Goal: Information Seeking & Learning: Learn about a topic

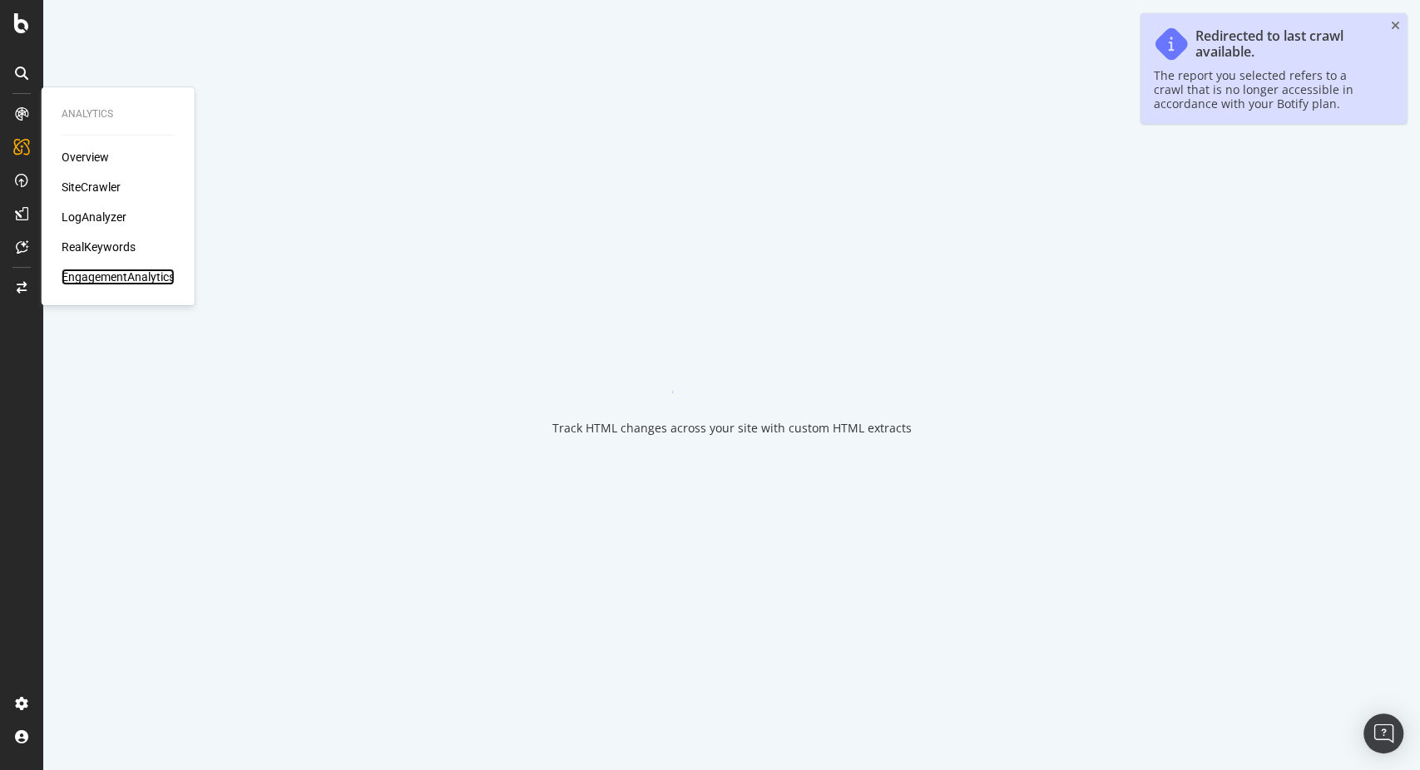
click at [102, 280] on div "EngagementAnalytics" at bounding box center [118, 277] width 113 height 17
click at [102, 276] on div "EngagementAnalytics" at bounding box center [118, 277] width 113 height 17
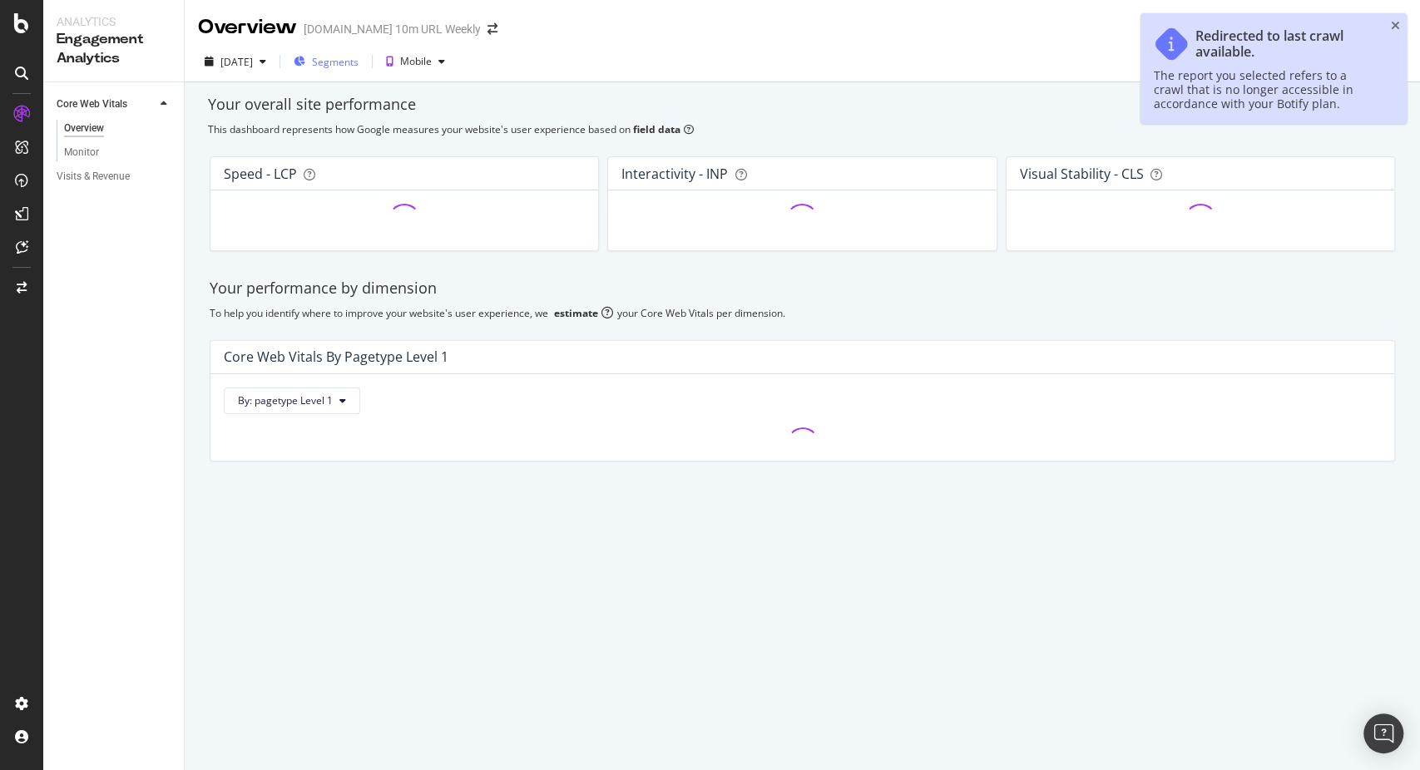
click at [358, 62] on span "Segments" at bounding box center [335, 62] width 47 height 14
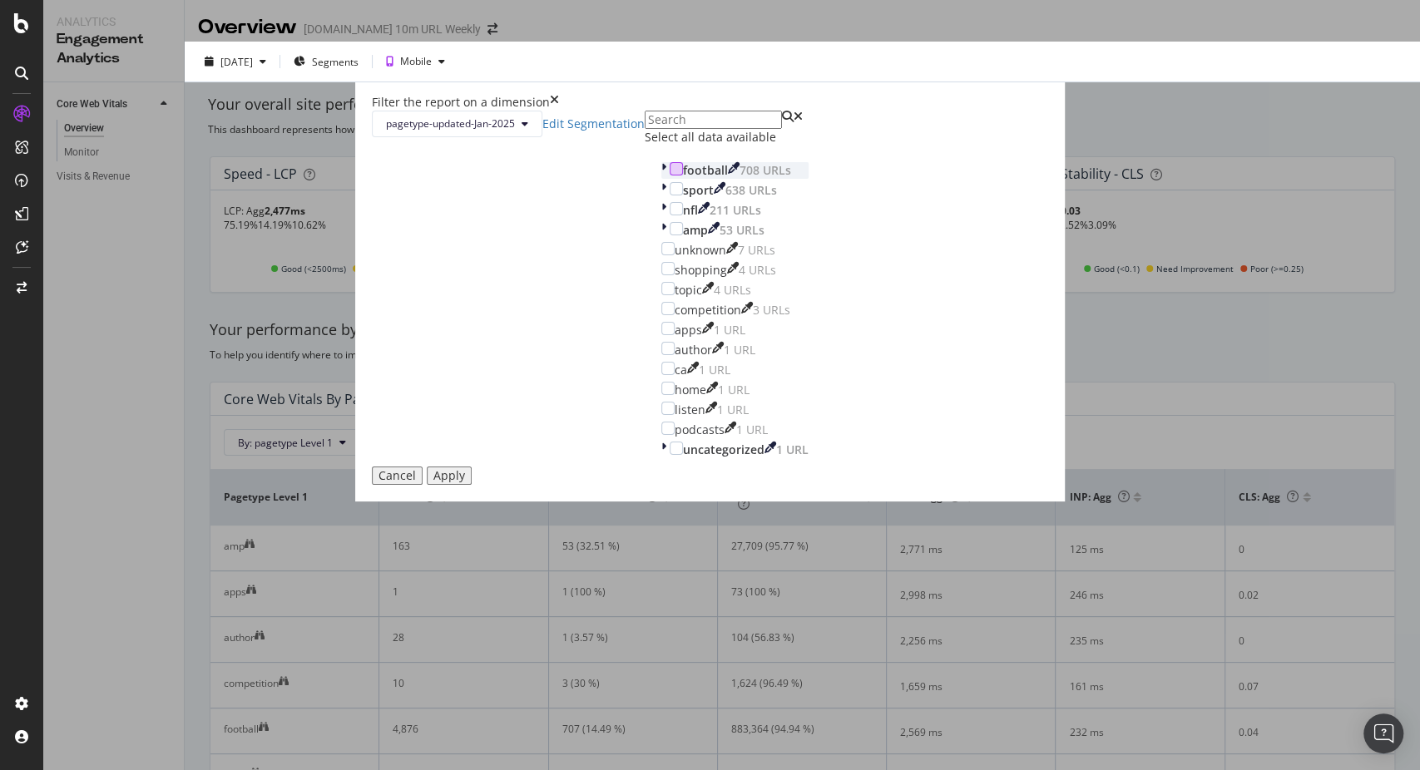
click at [669, 175] on div "modal" at bounding box center [675, 168] width 13 height 13
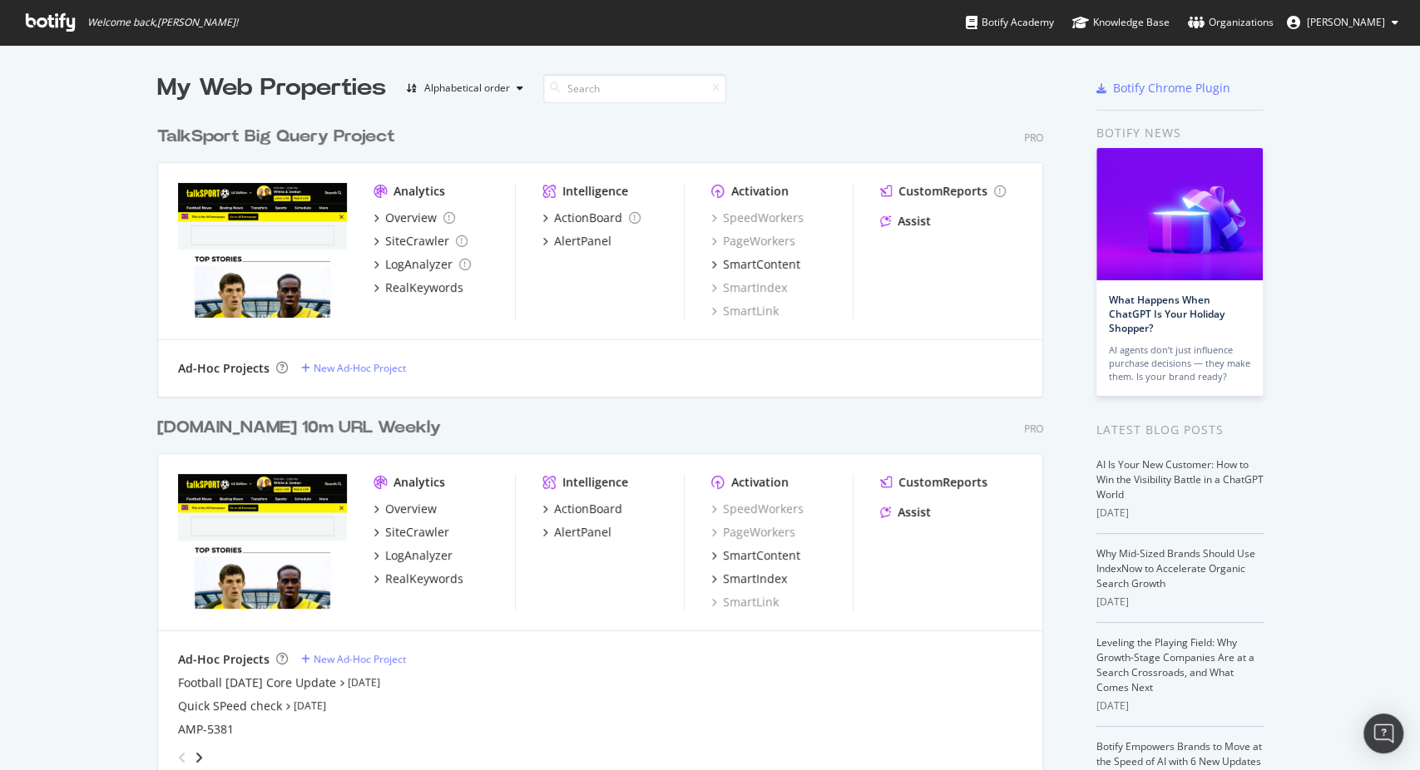
scroll to position [756, 1390]
